Goal: Transaction & Acquisition: Purchase product/service

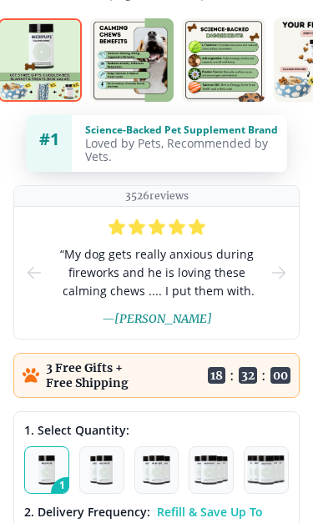
scroll to position [532, 0]
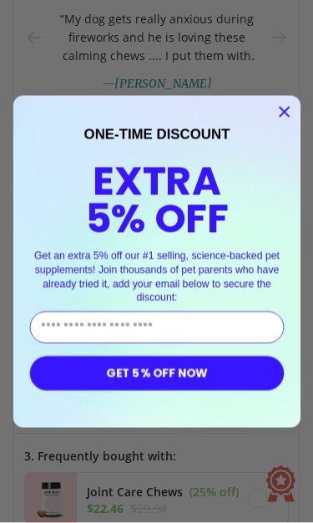
type input "**********"
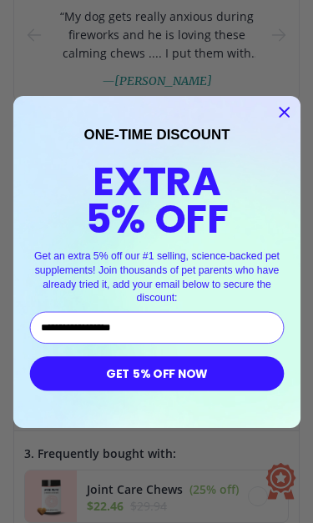
click at [194, 375] on button "GET 5% OFF NOW" at bounding box center [156, 372] width 254 height 34
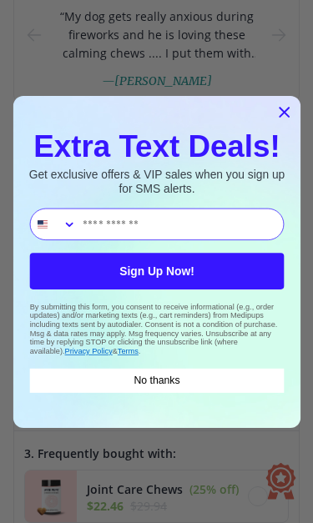
click at [133, 208] on input "Phone Number" at bounding box center [179, 223] width 207 height 31
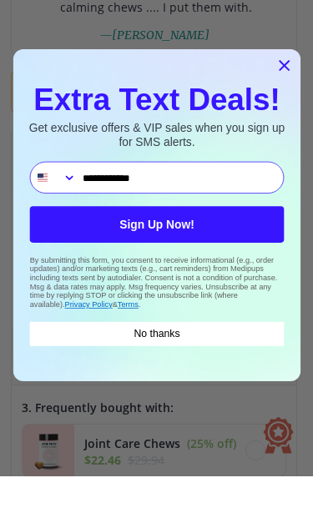
type input "**********"
click at [191, 253] on button "Sign Up Now!" at bounding box center [156, 271] width 254 height 37
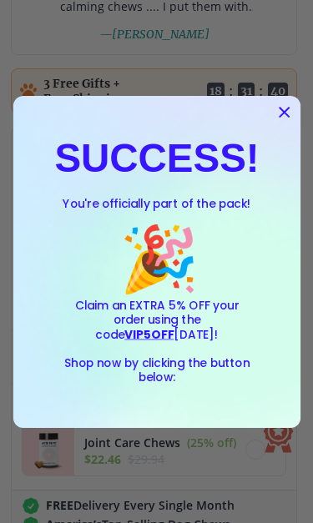
click at [285, 112] on circle "Close dialog" at bounding box center [283, 111] width 21 height 21
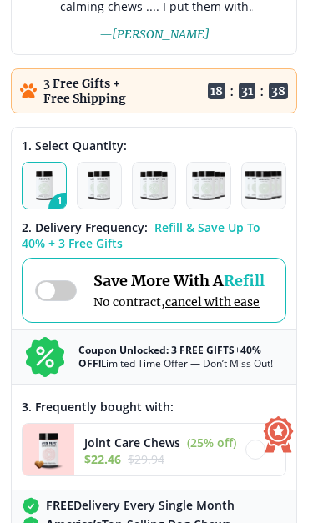
click at [50, 175] on img "button" at bounding box center [44, 185] width 17 height 29
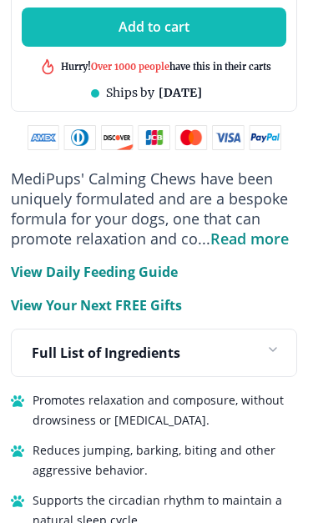
click at [276, 363] on icon at bounding box center [269, 353] width 27 height 27
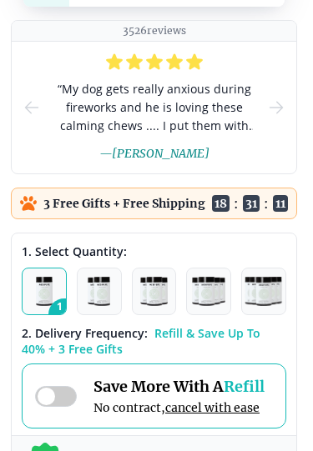
scroll to position [697, 3]
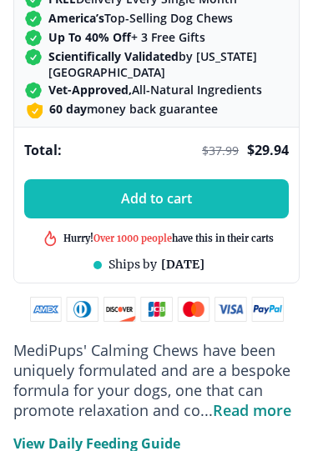
scroll to position [1322, 0]
click at [178, 201] on span "Add to cart" at bounding box center [156, 199] width 71 height 16
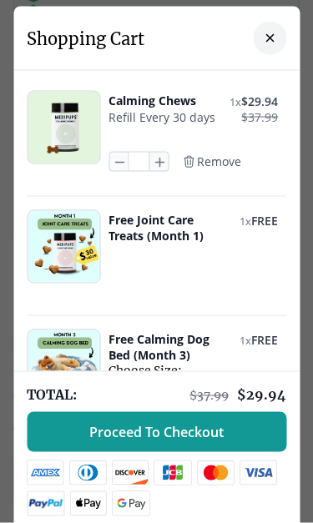
scroll to position [1366, 0]
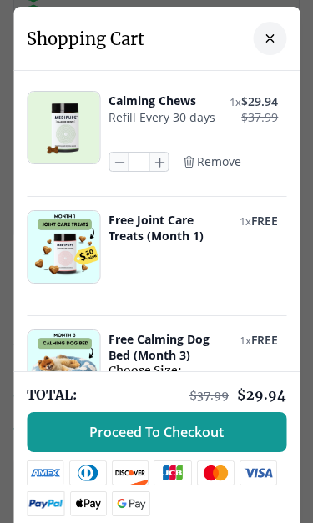
click at [193, 434] on span "Proceed To Checkout" at bounding box center [156, 431] width 134 height 17
